Goal: Check status

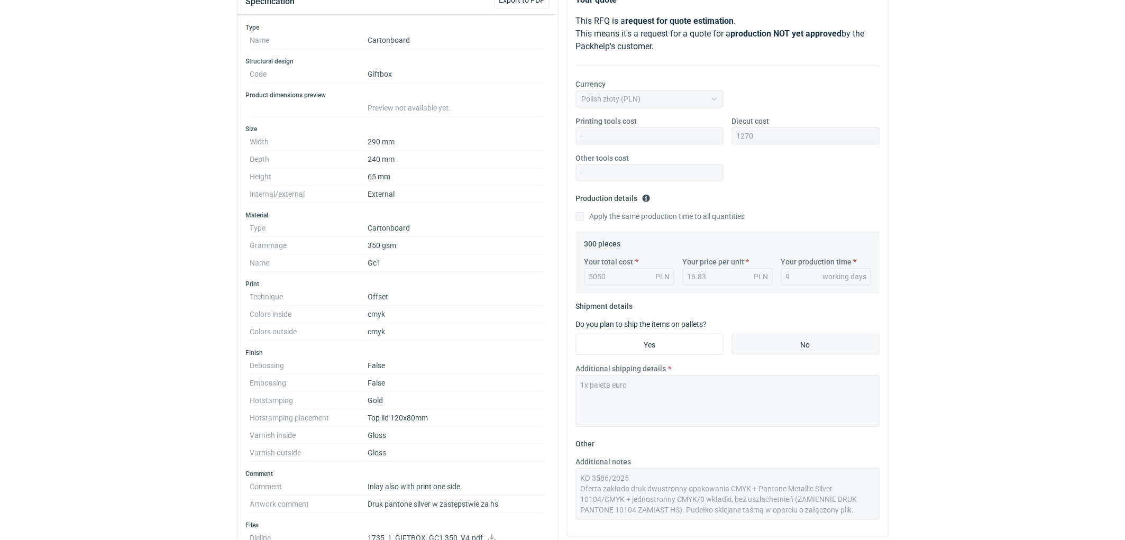
scroll to position [48, 0]
click at [143, 222] on div "RFQs Specs Designs Items Orders Customers Tools Analytics 11 99+ EM [PERSON_NAM…" at bounding box center [562, 134] width 1125 height 540
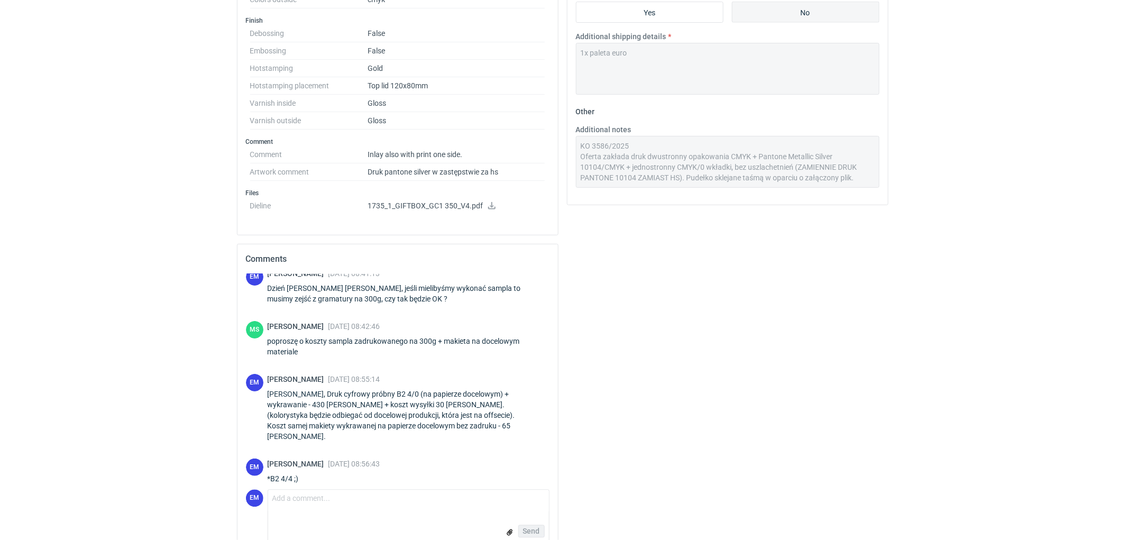
scroll to position [489, 0]
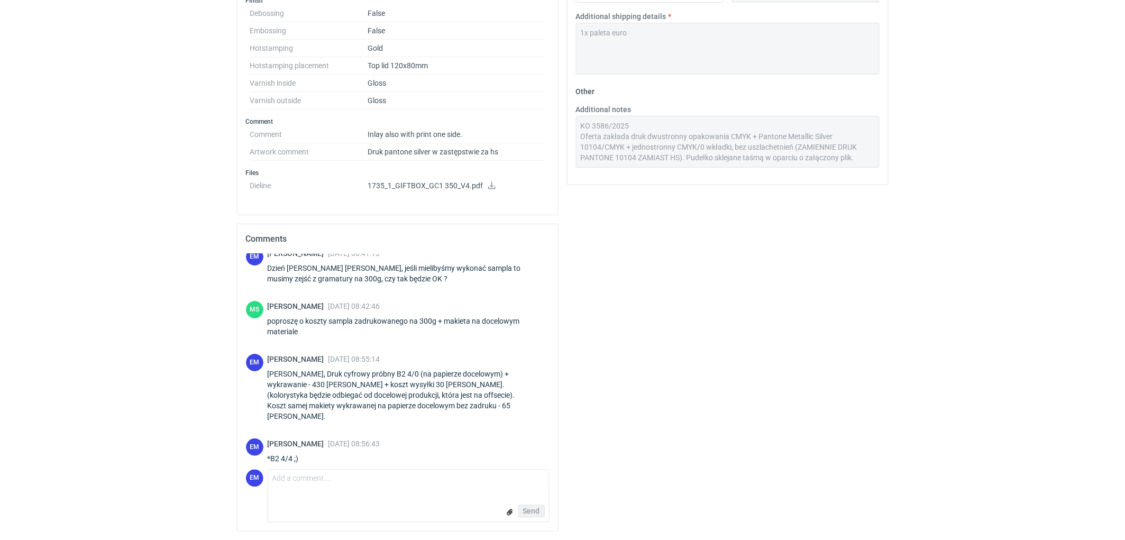
click at [806, 291] on div "Your quote This RFQ is a request for quote estimation . This means it's a reque…" at bounding box center [728, 86] width 330 height 908
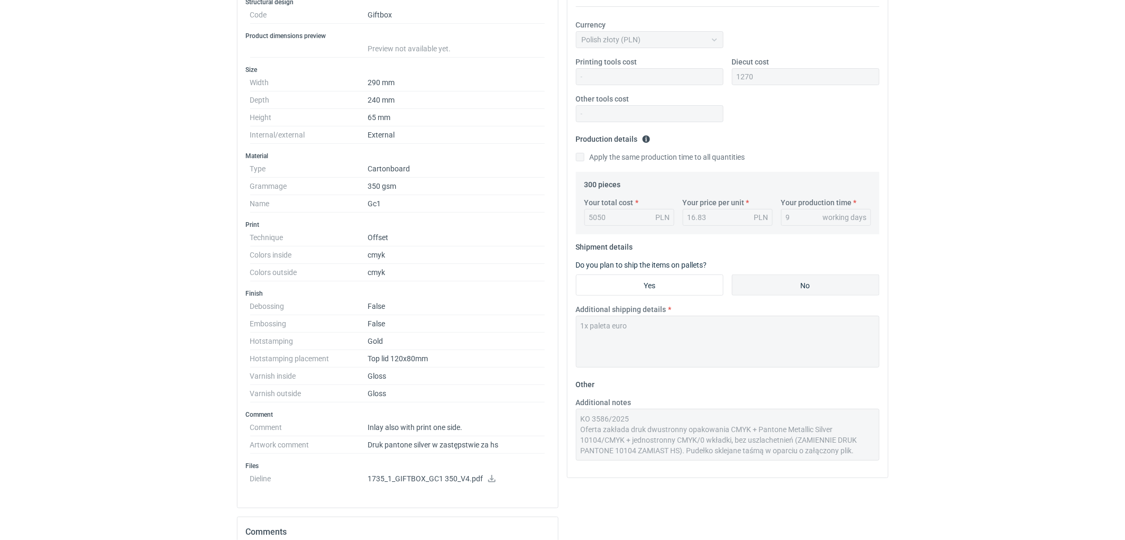
scroll to position [136, 0]
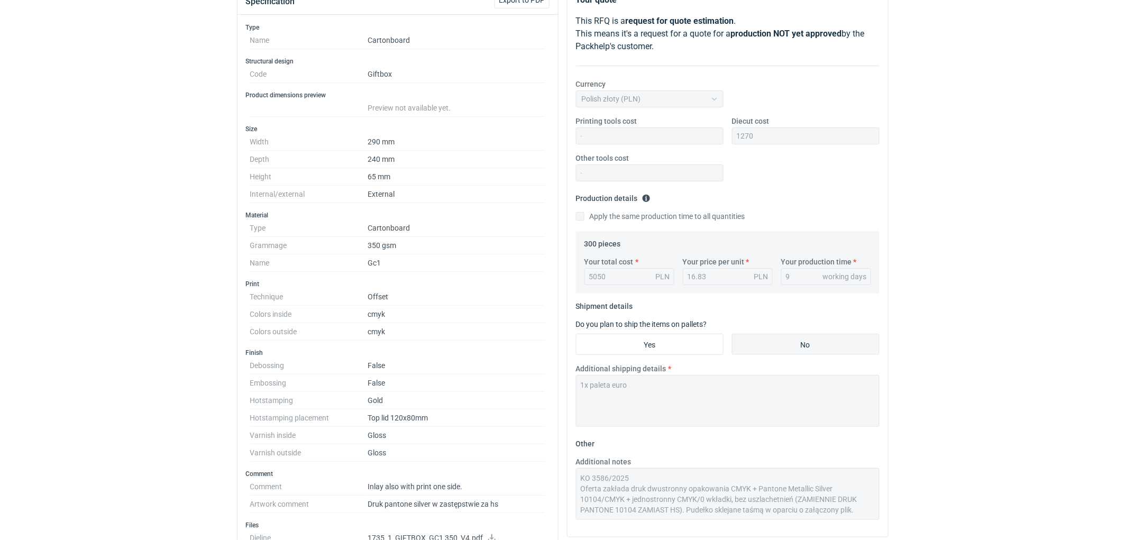
click at [961, 186] on div "RFQs Specs Designs Items Orders Customers Tools Analytics 11 99+ EM [PERSON_NAM…" at bounding box center [562, 134] width 1125 height 540
click at [1027, 170] on div "RFQs Specs Designs Items Orders Customers Tools Analytics 11 99+ EM [PERSON_NAM…" at bounding box center [562, 134] width 1125 height 540
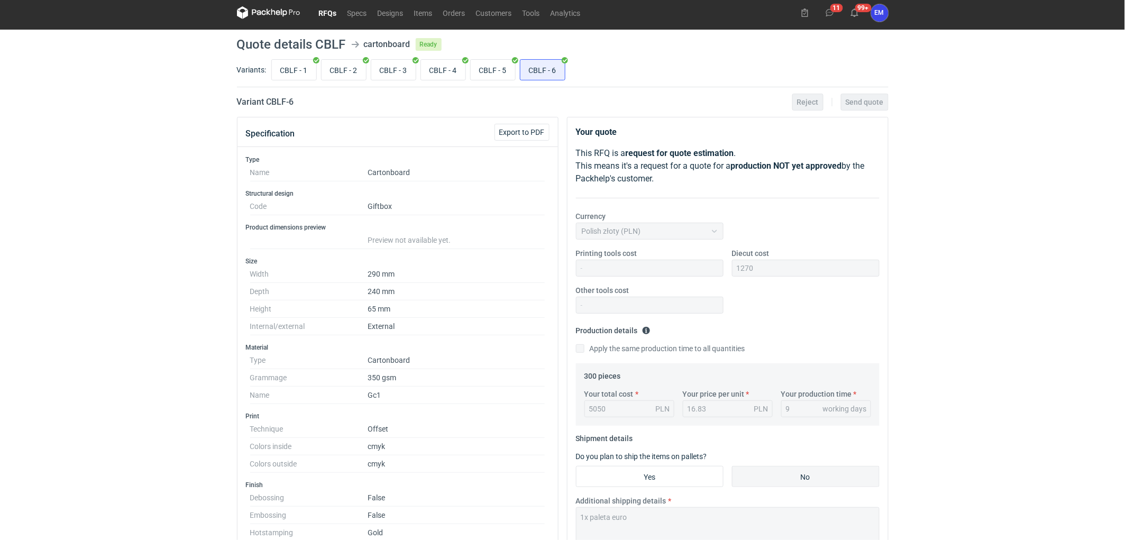
scroll to position [0, 0]
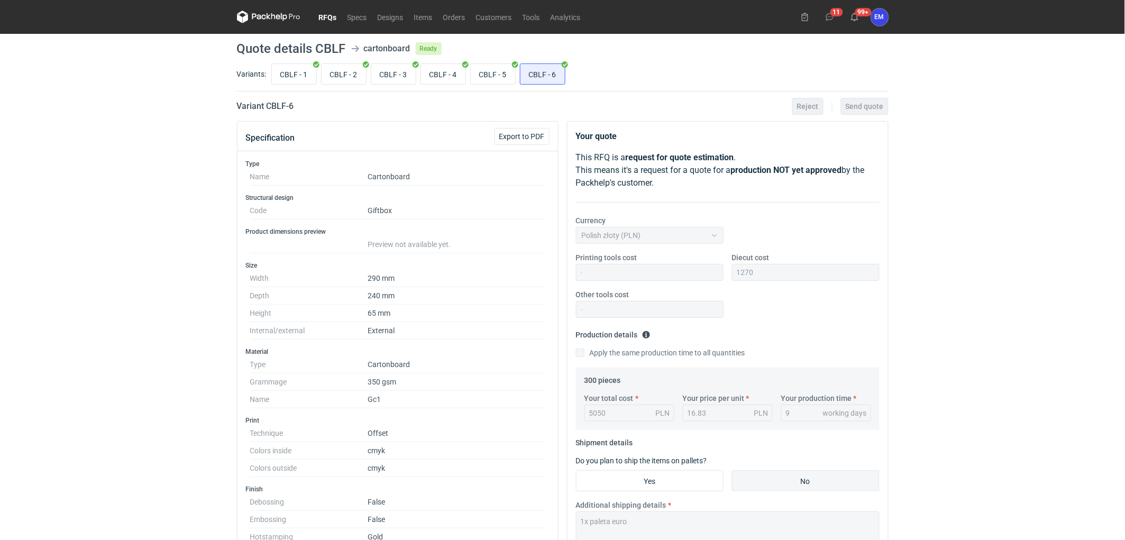
click at [9, 208] on div "RFQs Specs Designs Items Orders Customers Tools Analytics 11 99+ EM [PERSON_NAM…" at bounding box center [562, 270] width 1125 height 540
click at [995, 160] on div "RFQs Specs Designs Items Orders Customers Tools Analytics 11 99+ EM [PERSON_NAM…" at bounding box center [562, 270] width 1125 height 540
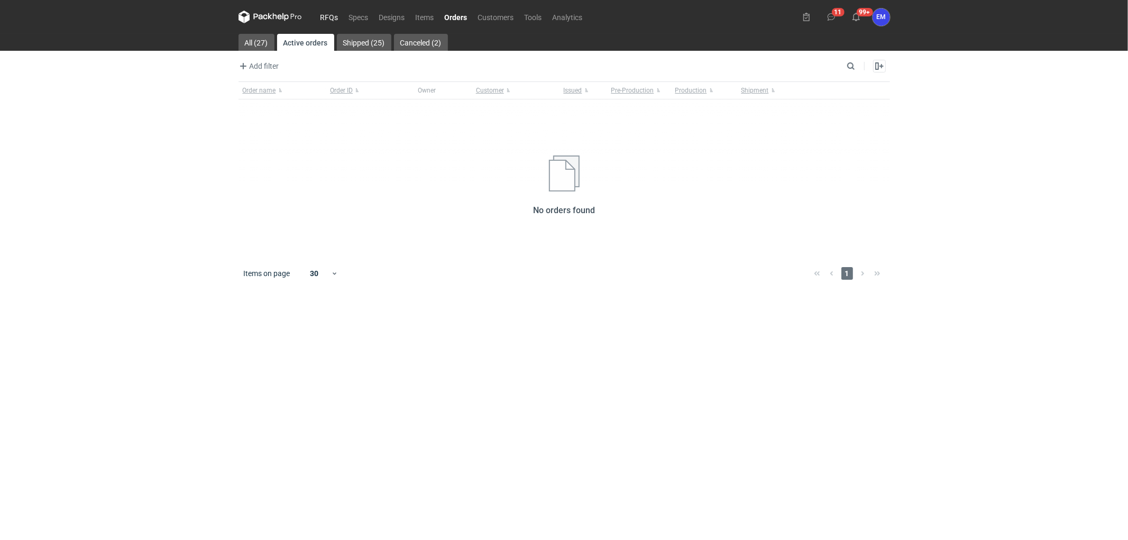
click at [330, 17] on link "RFQs" at bounding box center [329, 17] width 29 height 13
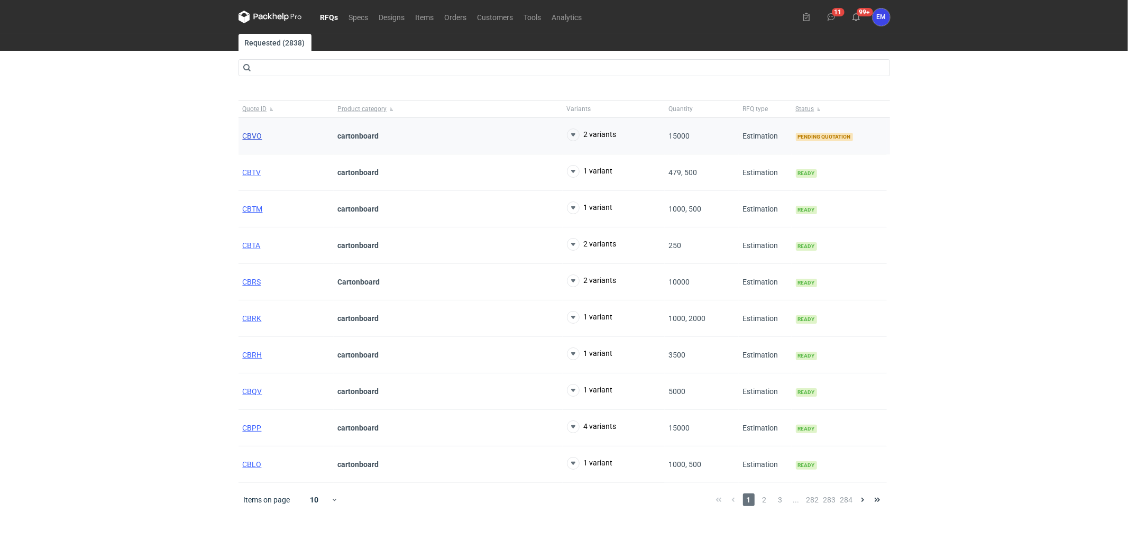
click at [246, 135] on span "CBVO" at bounding box center [253, 136] width 20 height 8
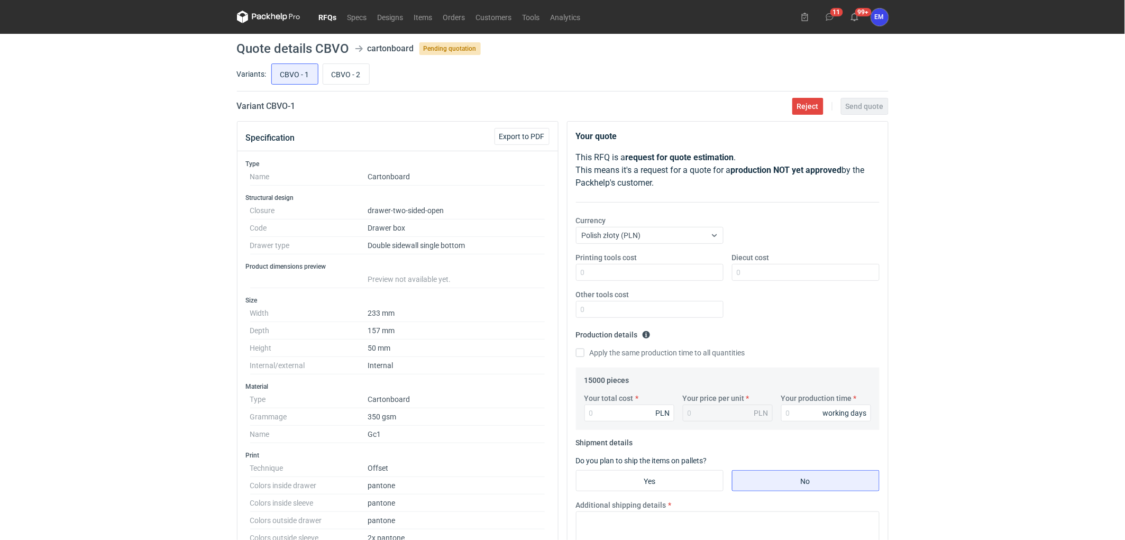
click at [154, 199] on div "RFQs Specs Designs Items Orders Customers Tools Analytics 11 99+ EM Ewelina Mac…" at bounding box center [562, 270] width 1125 height 540
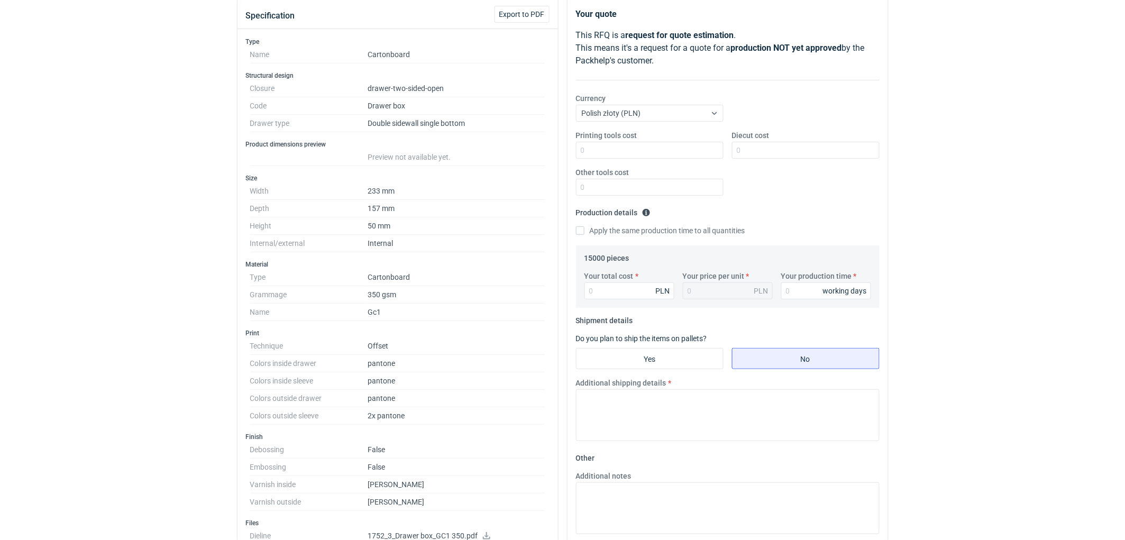
scroll to position [235, 0]
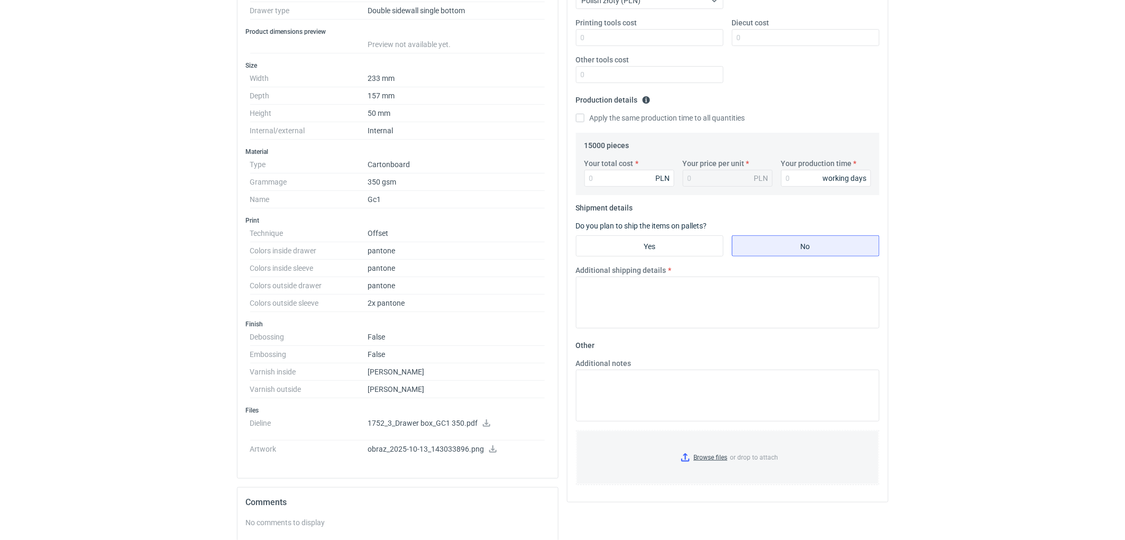
click at [214, 175] on div "RFQs Specs Designs Items Orders Customers Tools Analytics 11 99+ EM Ewelina Mac…" at bounding box center [562, 35] width 1125 height 540
